Goal: Transaction & Acquisition: Obtain resource

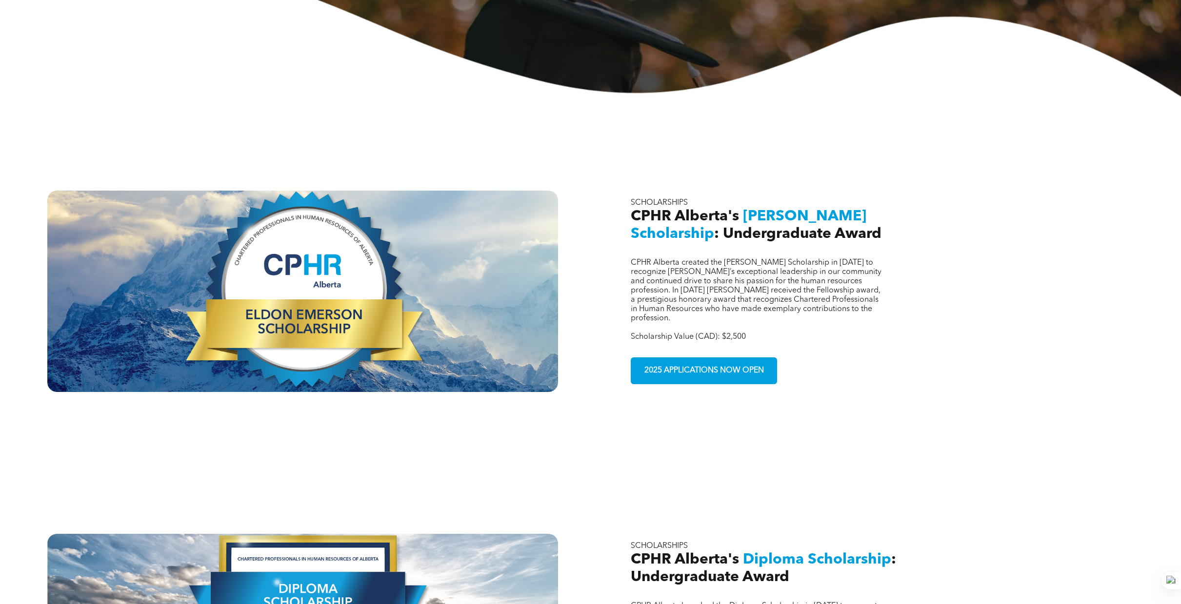
scroll to position [294, 0]
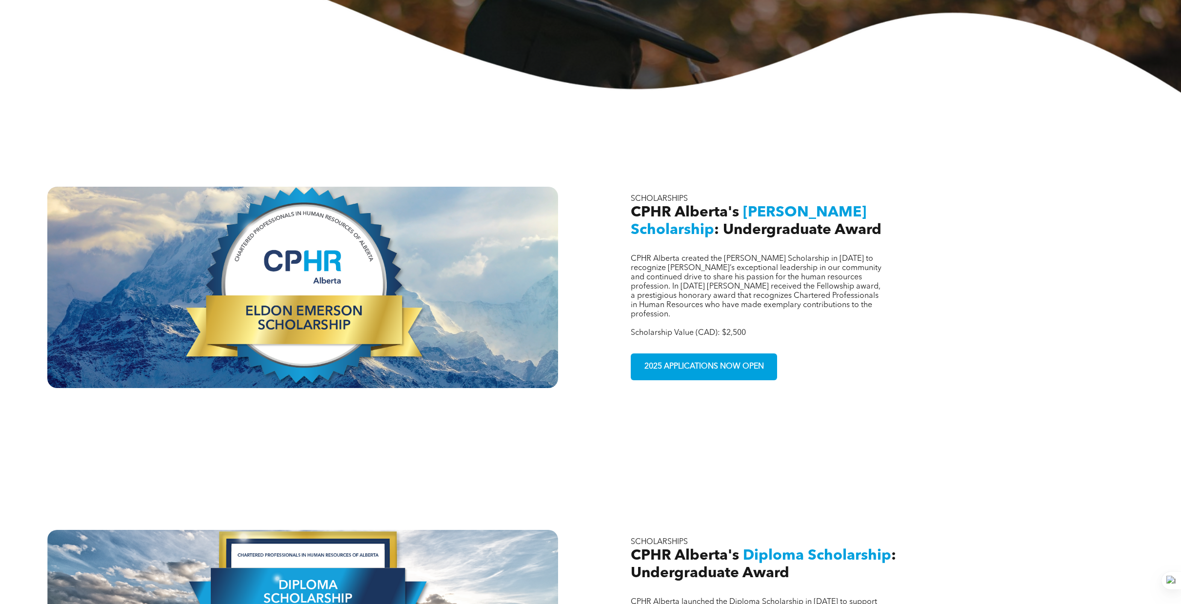
click at [1181, 169] on html "Home WHO WE ARE ASSOCIATION About CPHR Board of Directors Team Chapter FCPHR GO…" at bounding box center [590, 491] width 1181 height 1571
click at [738, 358] on span "2025 APPLICATIONS NOW OPEN" at bounding box center [704, 367] width 126 height 19
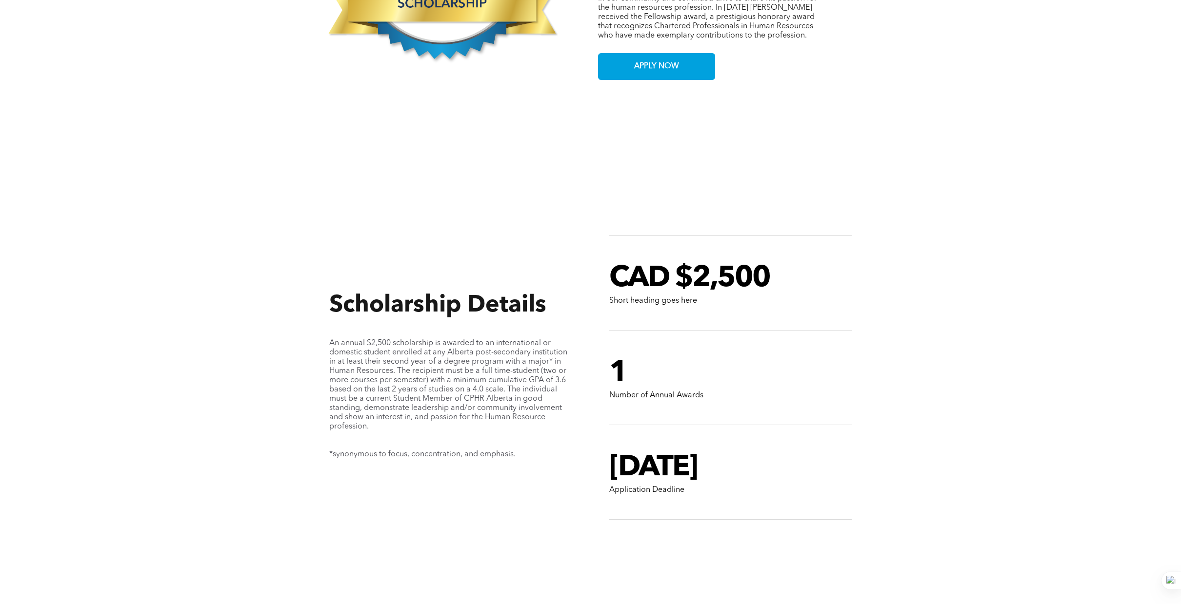
scroll to position [675, 0]
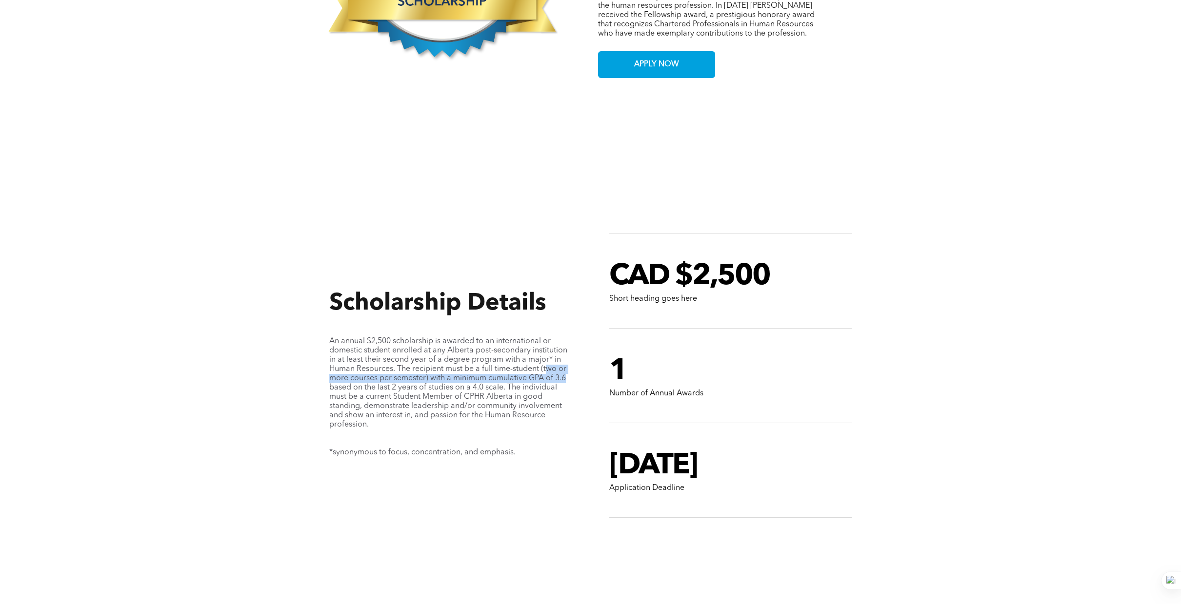
drag, startPoint x: 547, startPoint y: 361, endPoint x: 567, endPoint y: 366, distance: 20.6
click at [567, 366] on span "An annual $2,500 scholarship is awarded to an international or domestic student…" at bounding box center [448, 383] width 238 height 91
click at [544, 359] on span "An annual $2,500 scholarship is awarded to an international or domestic student…" at bounding box center [448, 383] width 238 height 91
click at [422, 371] on span "An annual $2,500 scholarship is awarded to an international or domestic student…" at bounding box center [448, 383] width 238 height 91
click at [508, 372] on span "An annual $2,500 scholarship is awarded to an international or domestic student…" at bounding box center [448, 383] width 238 height 91
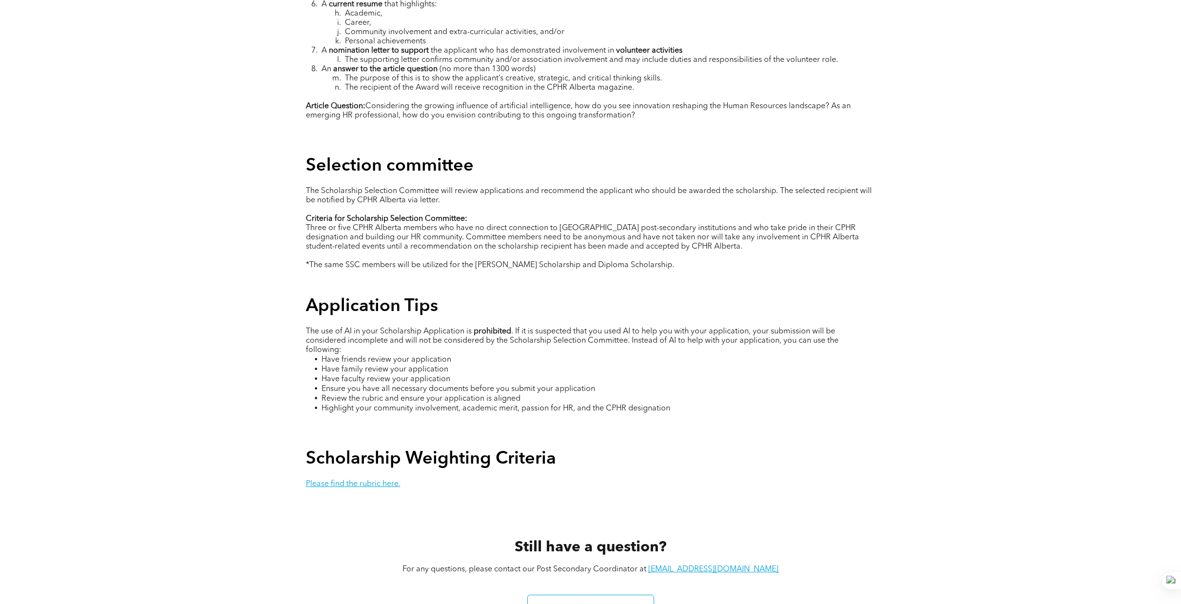
scroll to position [1609, 0]
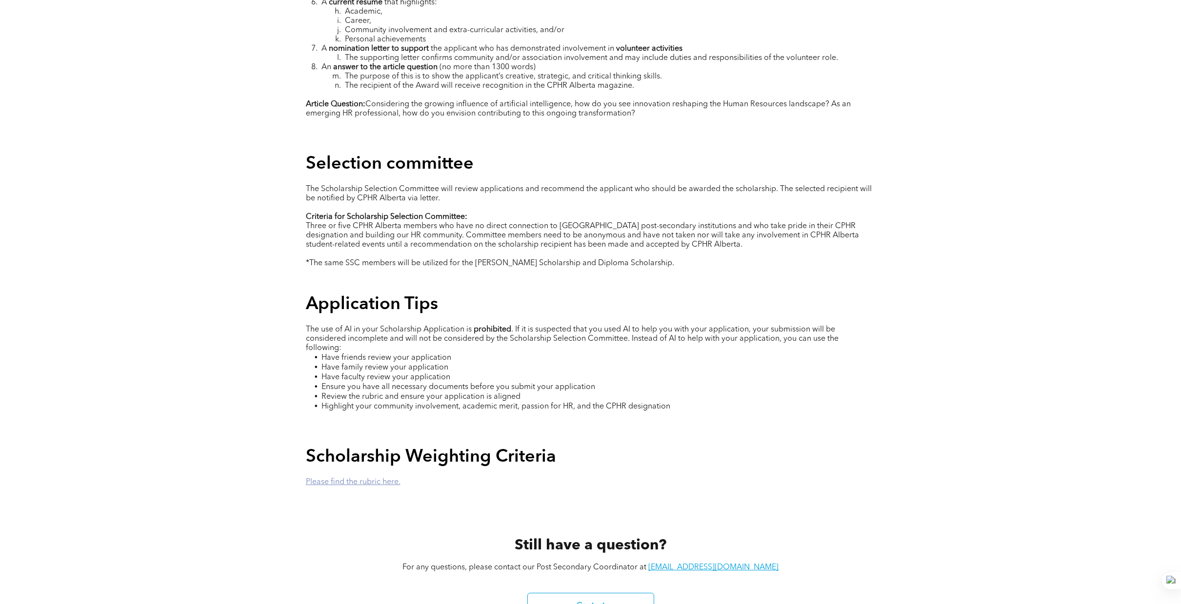
click at [333, 479] on link "Please find the rubric here." at bounding box center [353, 483] width 95 height 8
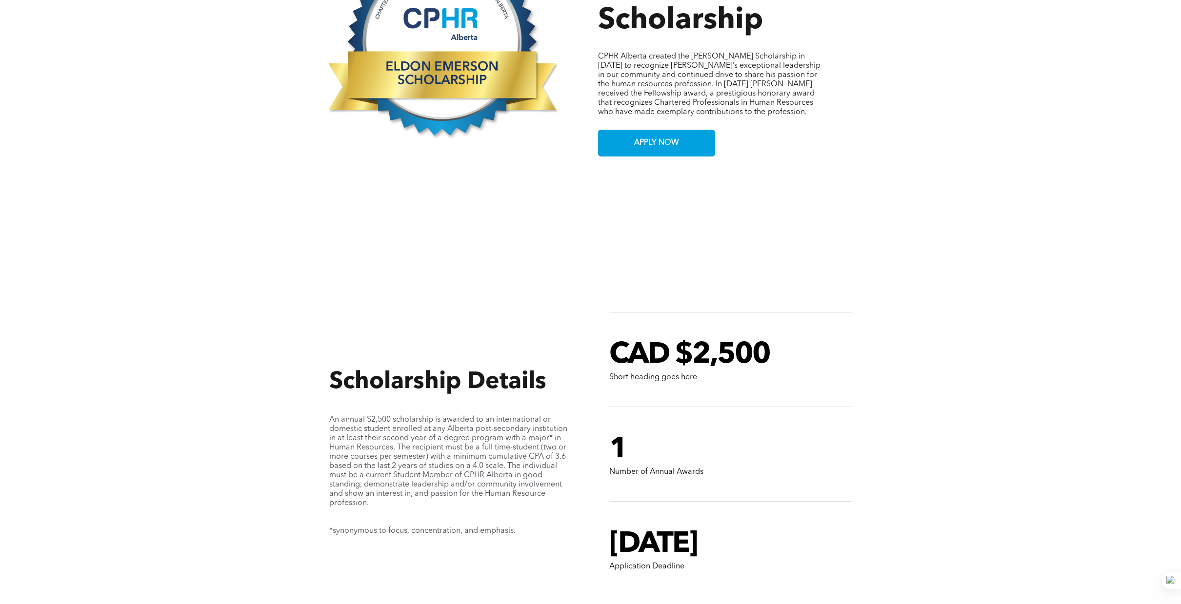
scroll to position [594, 0]
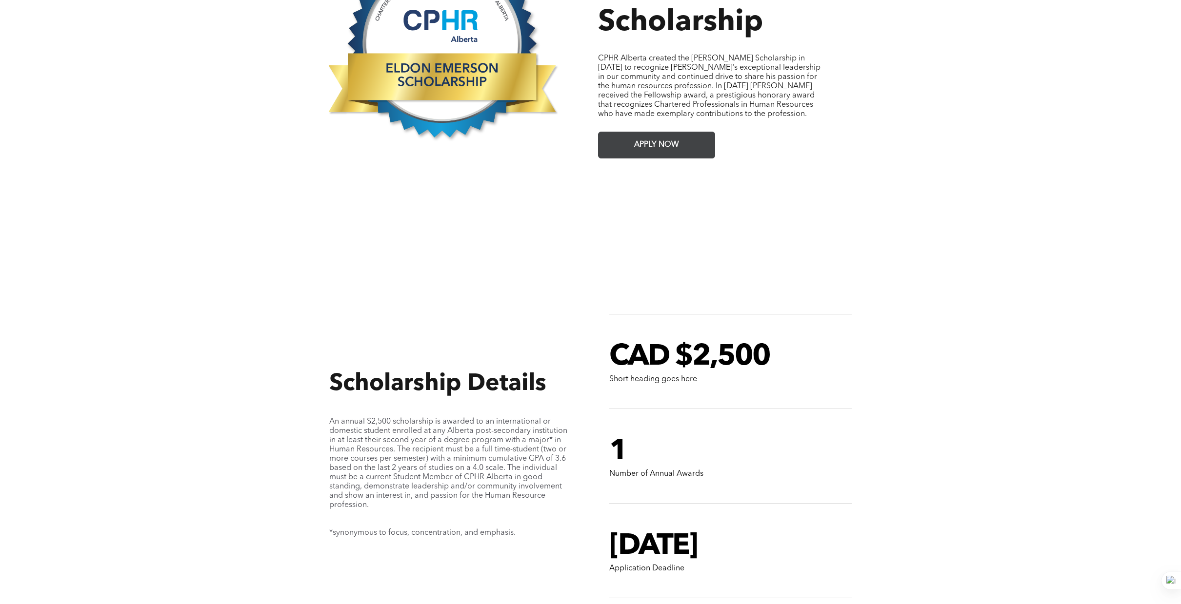
click at [662, 143] on span "APPLY NOW" at bounding box center [657, 145] width 52 height 19
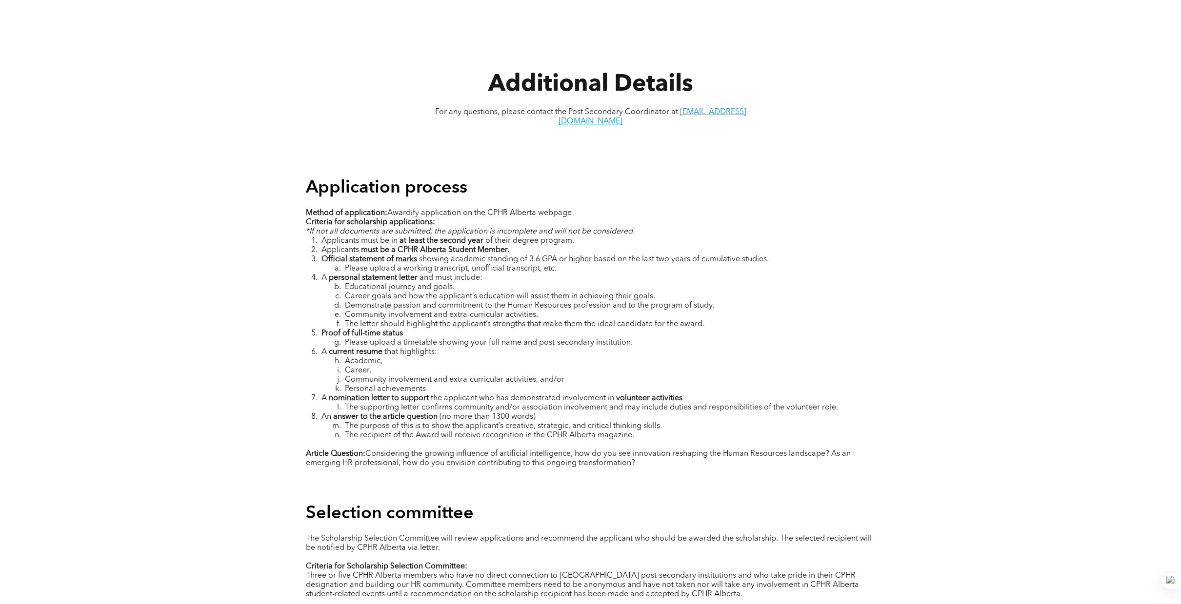
scroll to position [1277, 0]
